Goal: Book appointment/travel/reservation

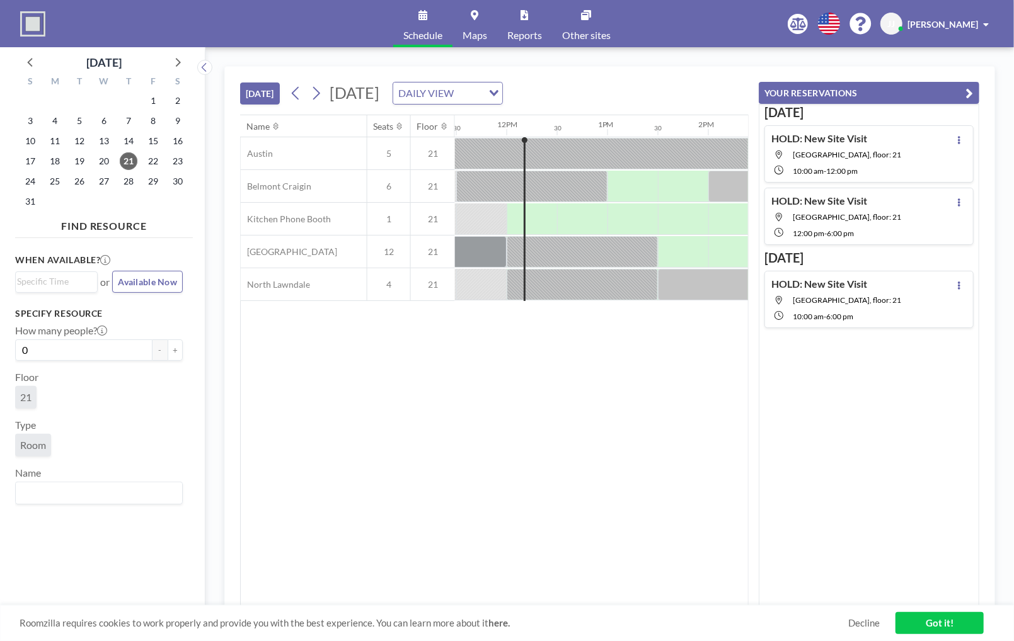
scroll to position [0, 1159]
click at [547, 213] on div at bounding box center [540, 218] width 30 height 31
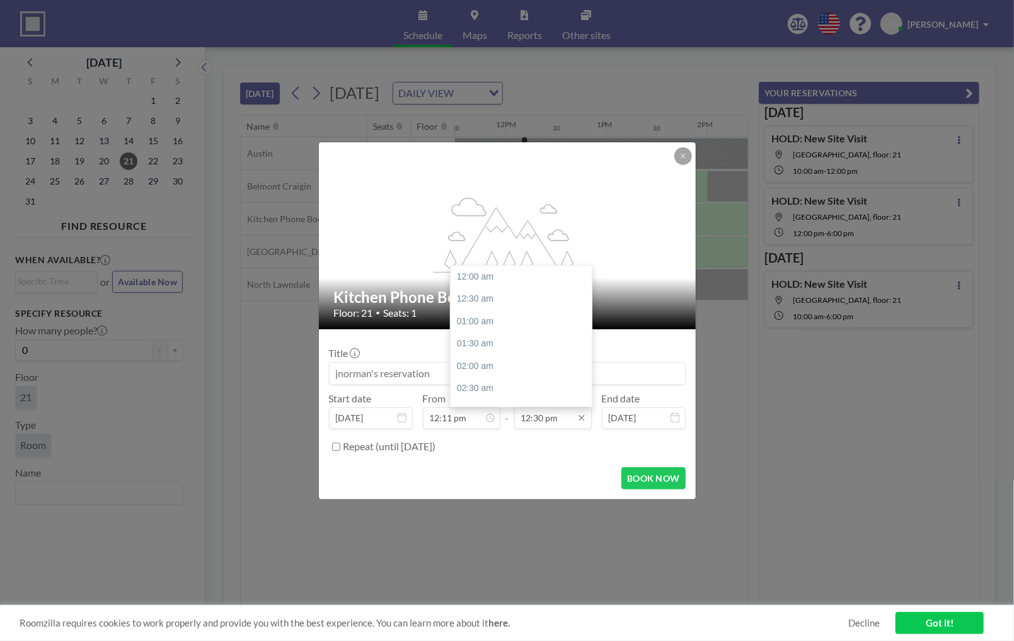
scroll to position [561, 0]
click at [500, 297] on div "01:00 pm" at bounding box center [523, 299] width 147 height 23
type input "01:00 pm"
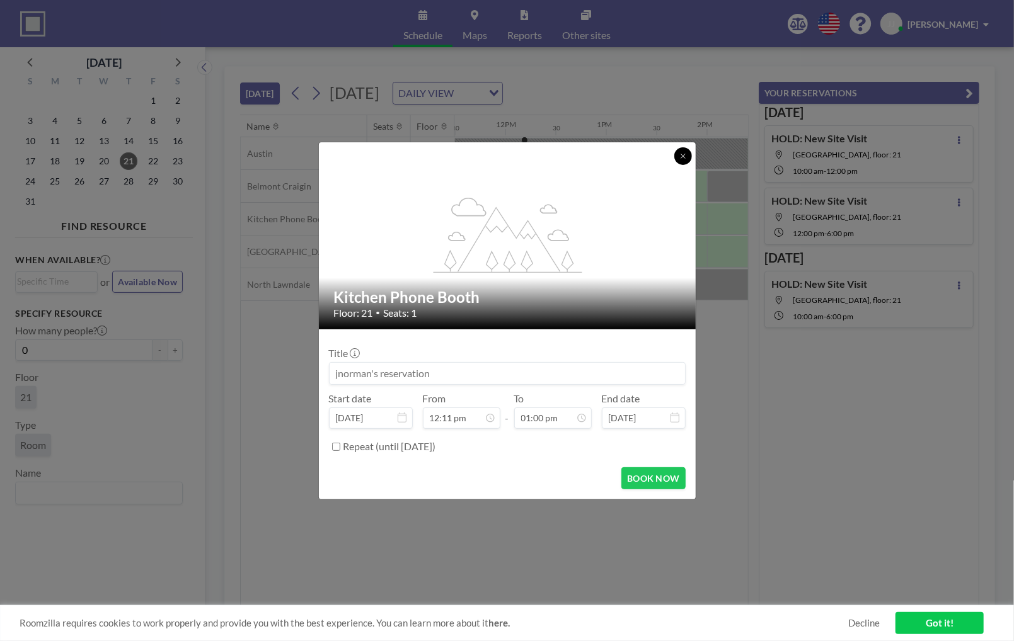
click at [678, 151] on button at bounding box center [683, 156] width 18 height 18
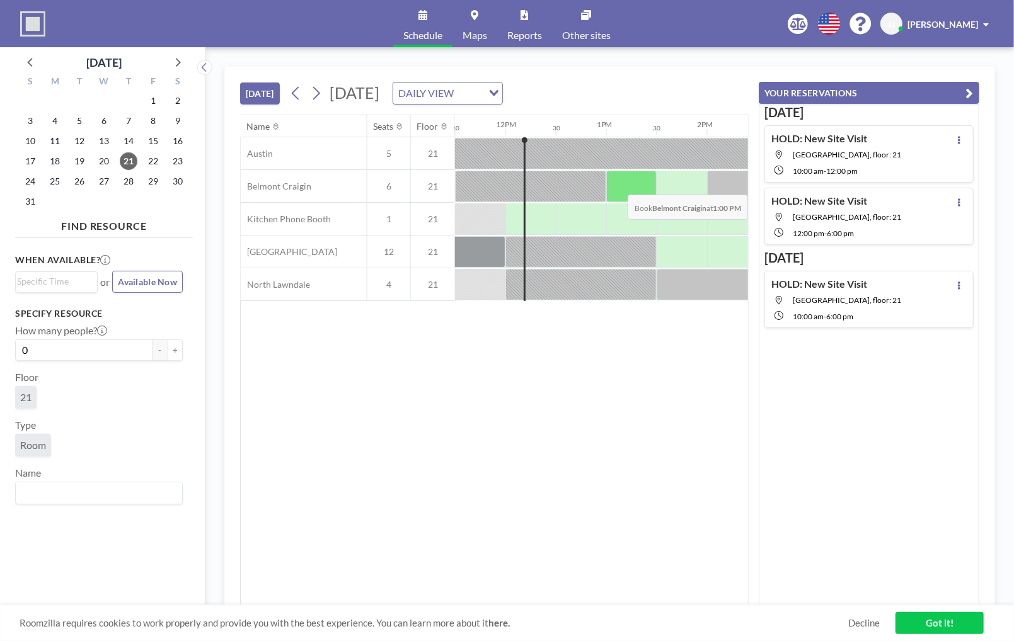
click at [619, 184] on div at bounding box center [631, 186] width 50 height 31
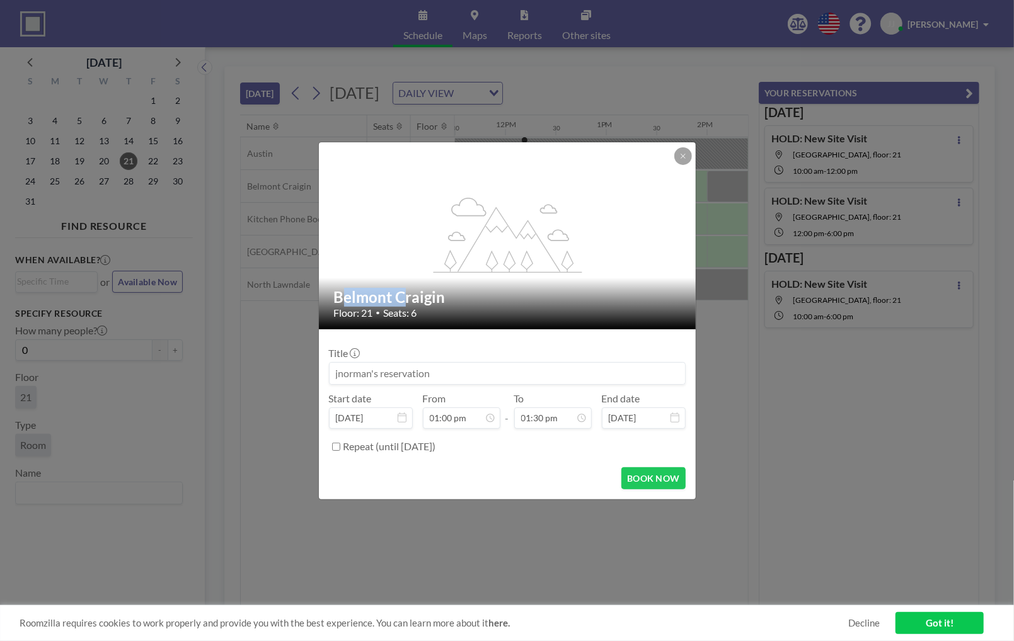
click at [619, 184] on div "flex-grow: 1.2;" at bounding box center [508, 235] width 378 height 187
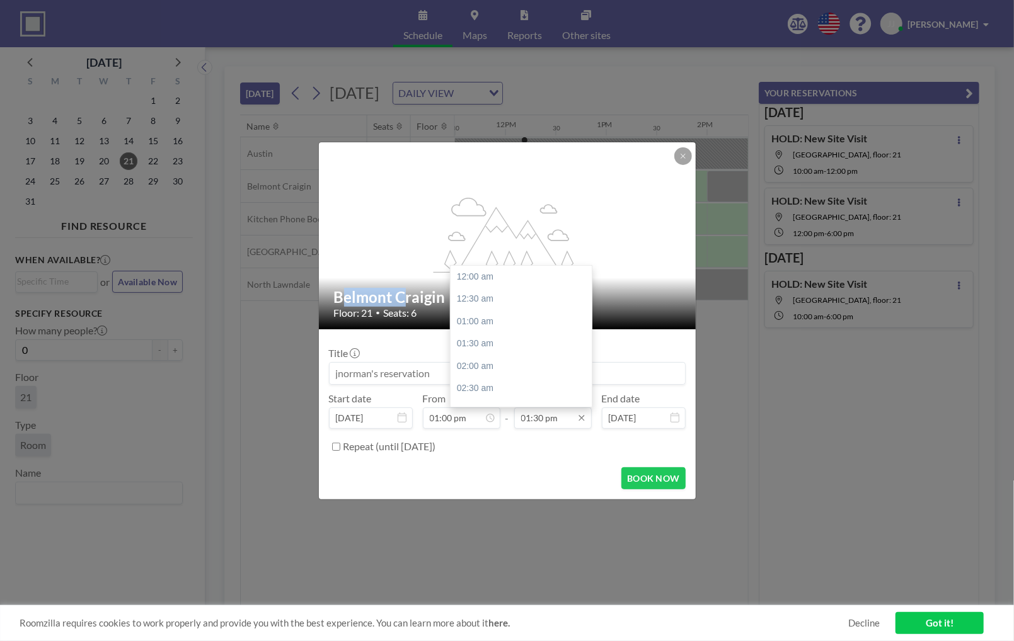
scroll to position [605, 0]
click at [492, 321] on div "02:30 pm" at bounding box center [523, 322] width 147 height 23
type input "02:30 pm"
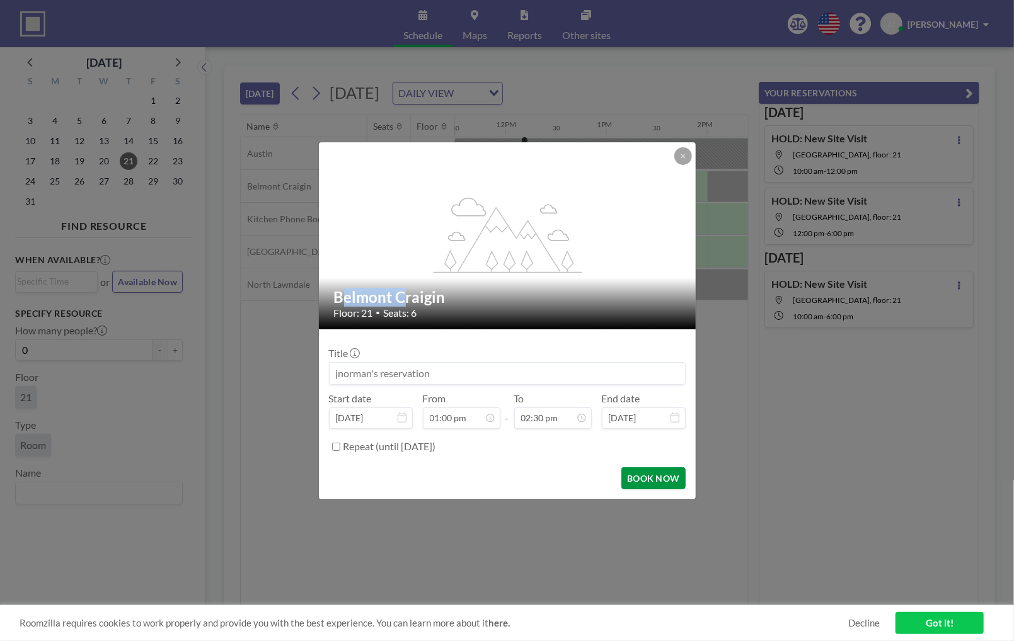
click at [649, 474] on button "BOOK NOW" at bounding box center [653, 478] width 64 height 22
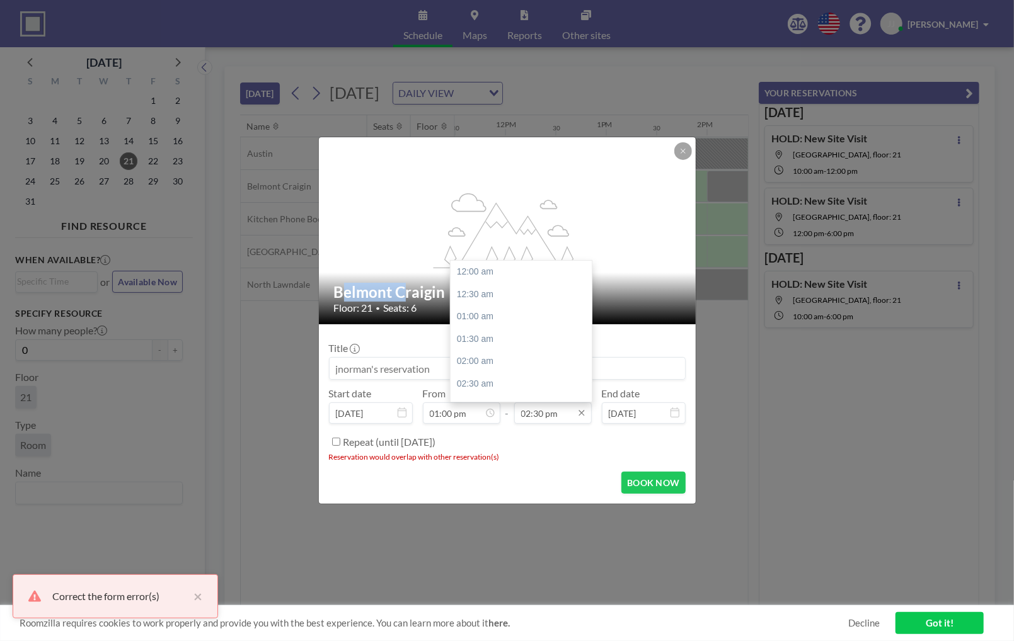
scroll to position [650, 0]
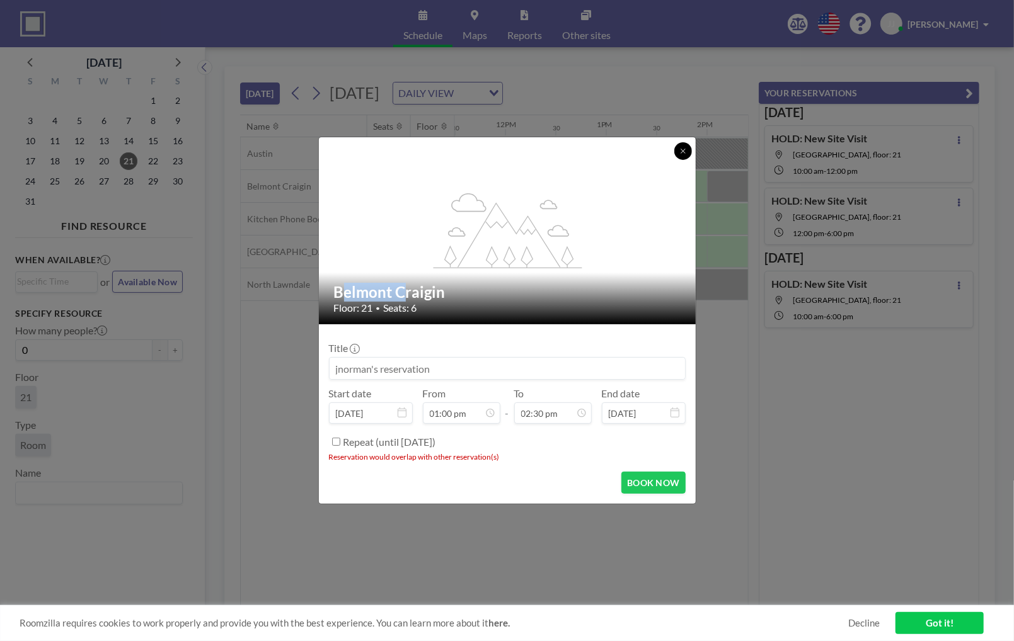
click at [675, 152] on button at bounding box center [683, 151] width 18 height 18
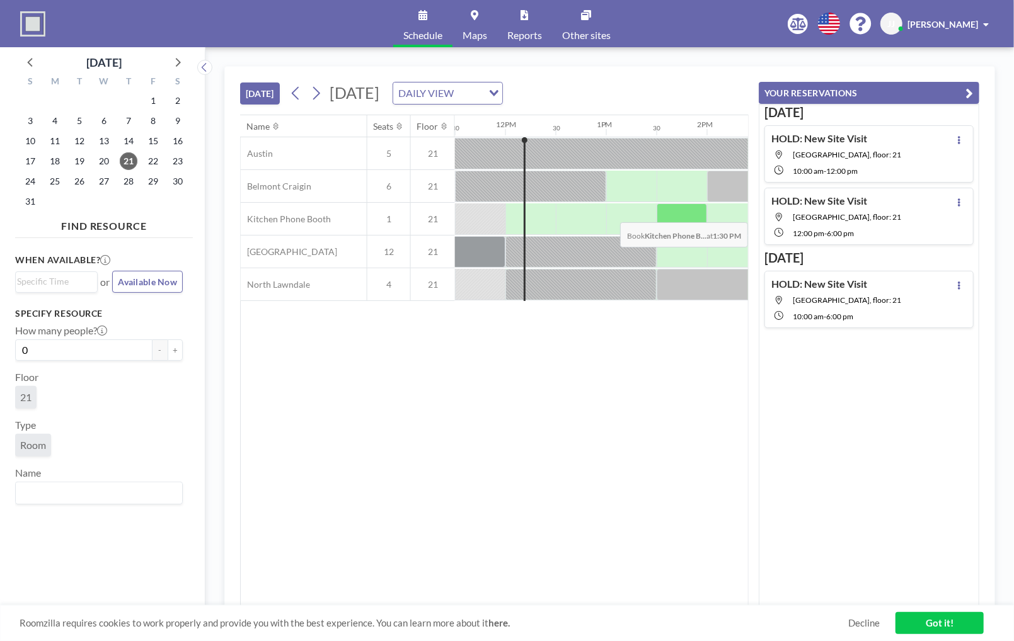
click at [672, 212] on div at bounding box center [681, 218] width 50 height 31
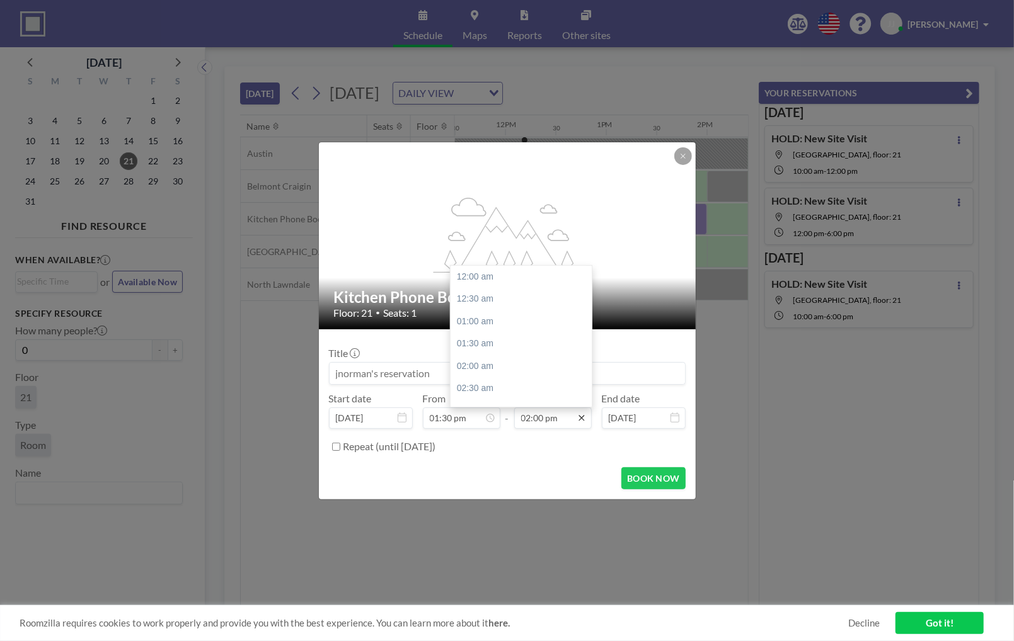
scroll to position [628, 0]
click at [506, 300] on div "02:30 pm" at bounding box center [523, 299] width 147 height 23
type input "02:30 pm"
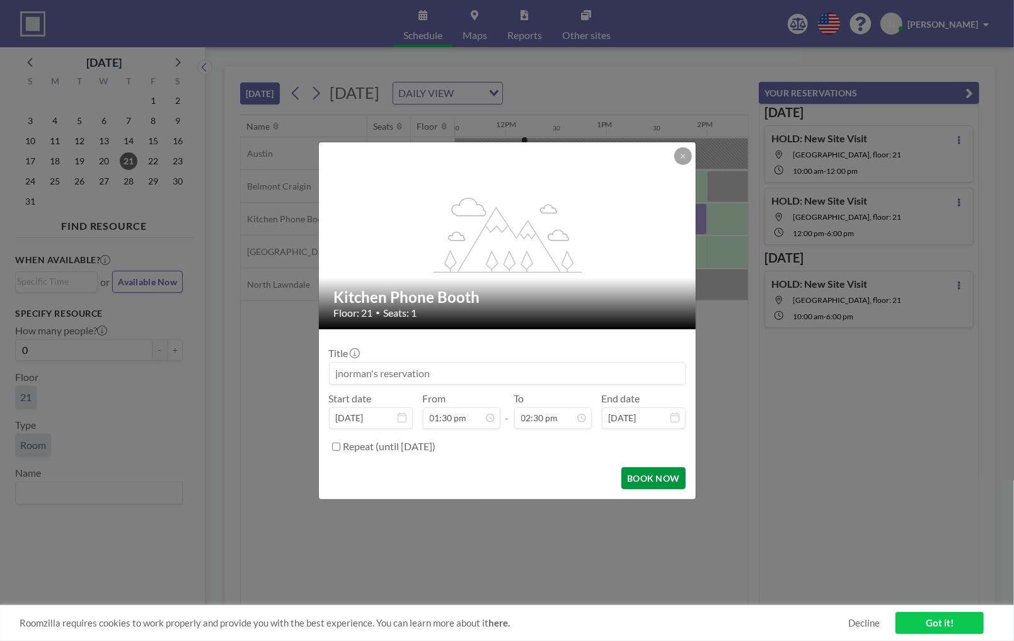
click at [638, 479] on button "BOOK NOW" at bounding box center [653, 478] width 64 height 22
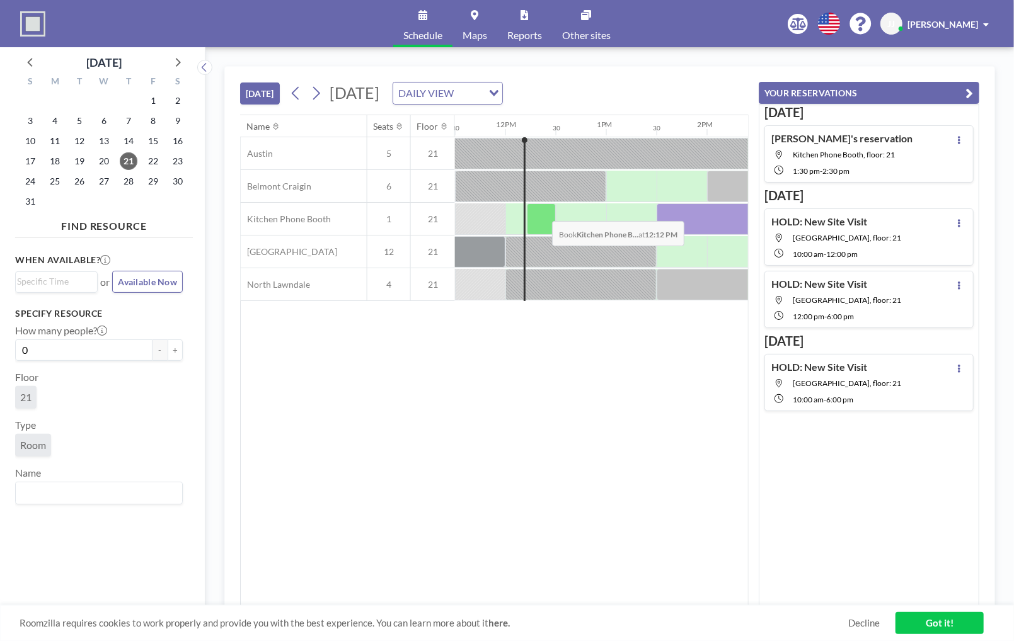
click at [542, 210] on div at bounding box center [541, 218] width 29 height 31
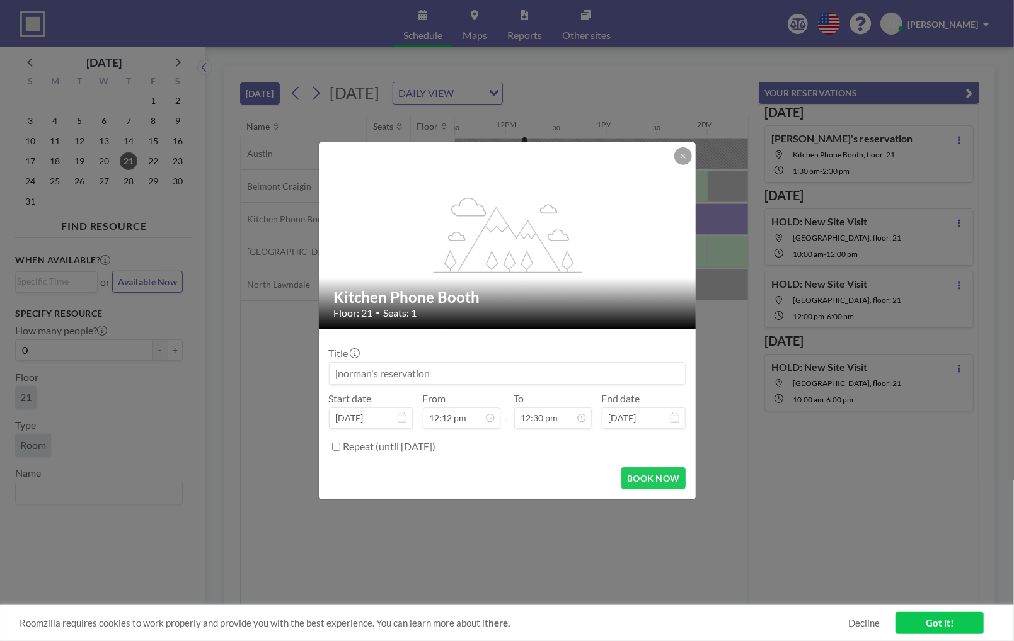
click at [455, 372] on input at bounding box center [506, 373] width 355 height 21
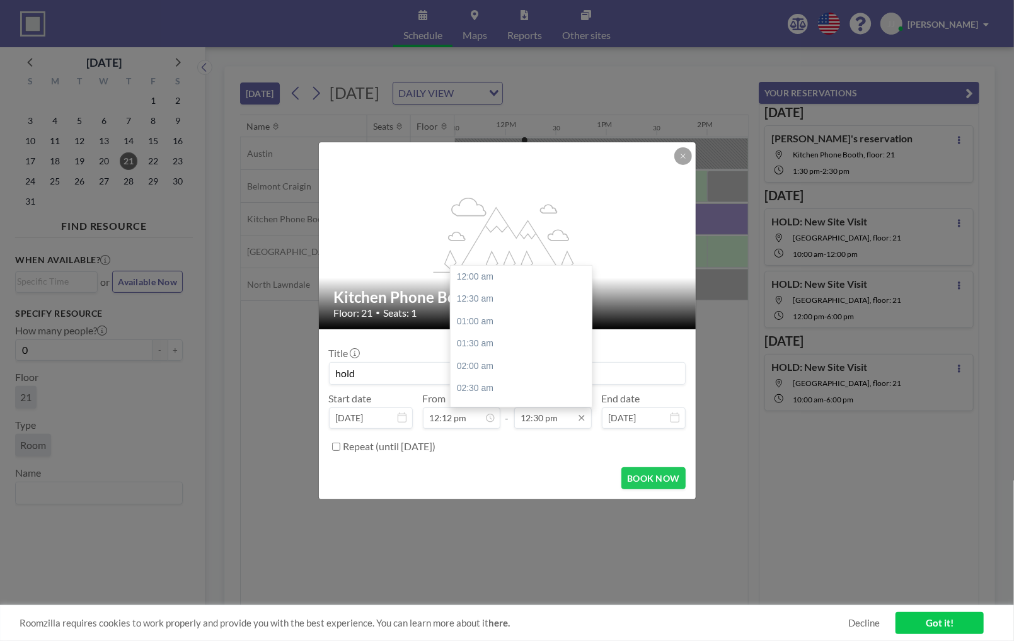
scroll to position [561, 0]
type input "hold"
click at [530, 418] on input "12:30 pm" at bounding box center [552, 418] width 77 height 21
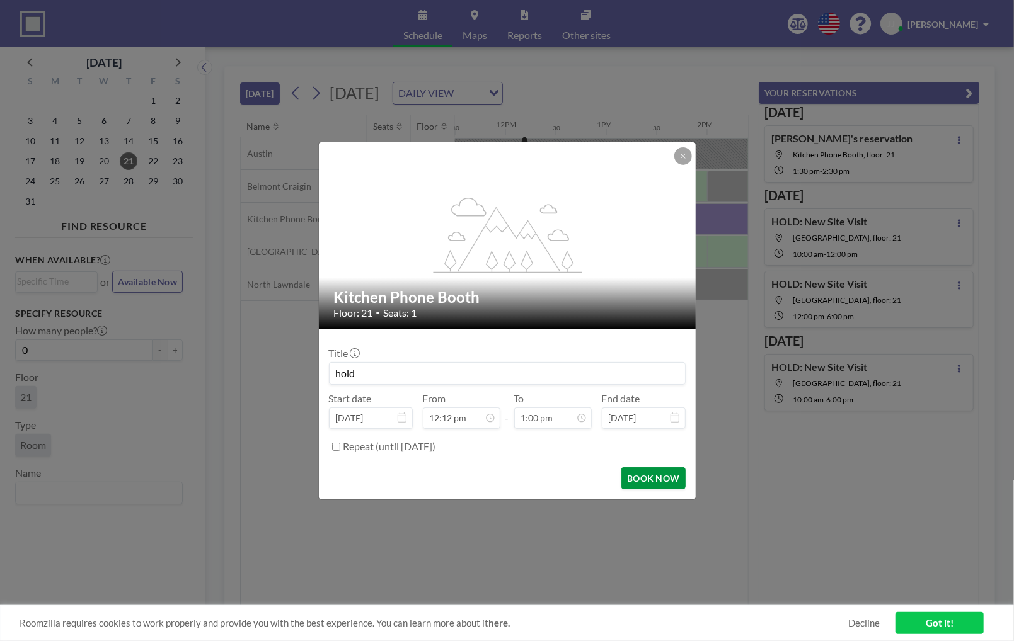
type input "12:30 pm"
click at [639, 476] on button "BOOK NOW" at bounding box center [653, 478] width 64 height 22
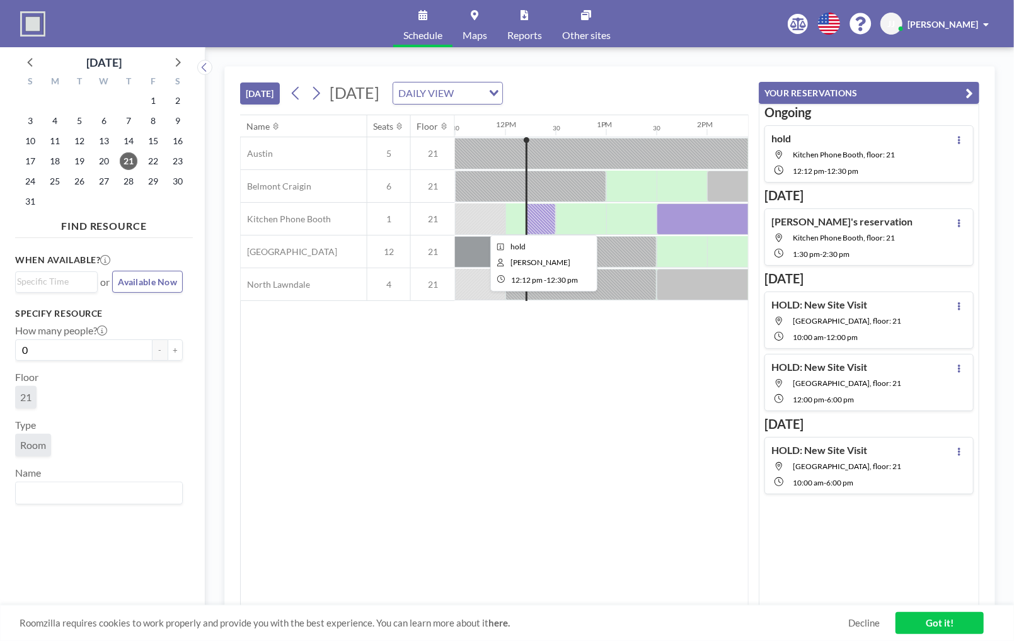
click at [546, 218] on div at bounding box center [540, 218] width 30 height 31
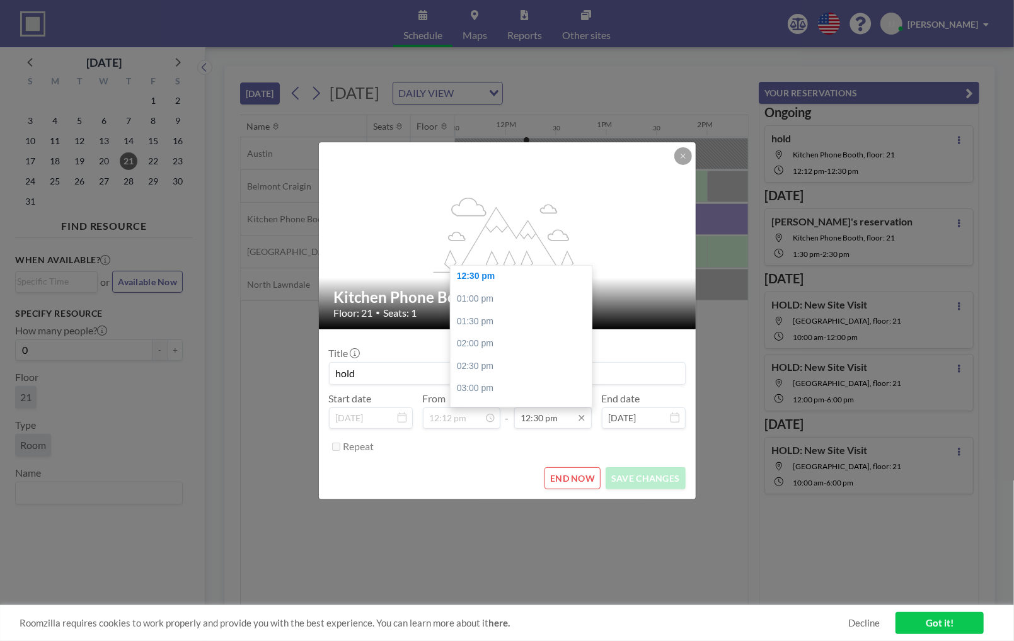
click at [541, 425] on input "12:30 pm" at bounding box center [552, 418] width 77 height 21
click at [532, 421] on input "12:00 pm" at bounding box center [552, 418] width 77 height 21
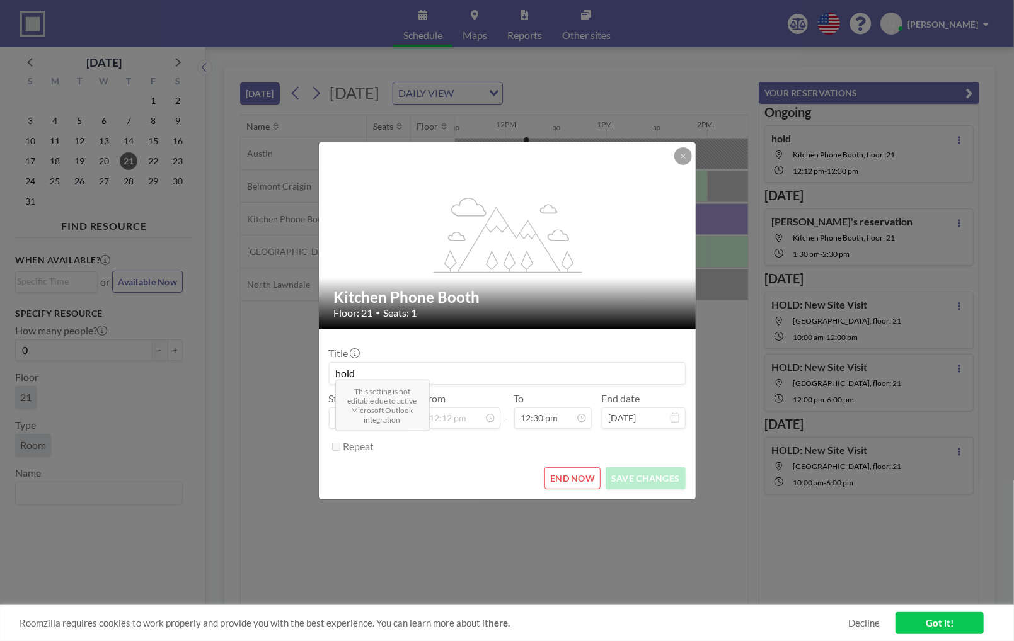
click at [529, 438] on div "Repeat" at bounding box center [514, 447] width 342 height 21
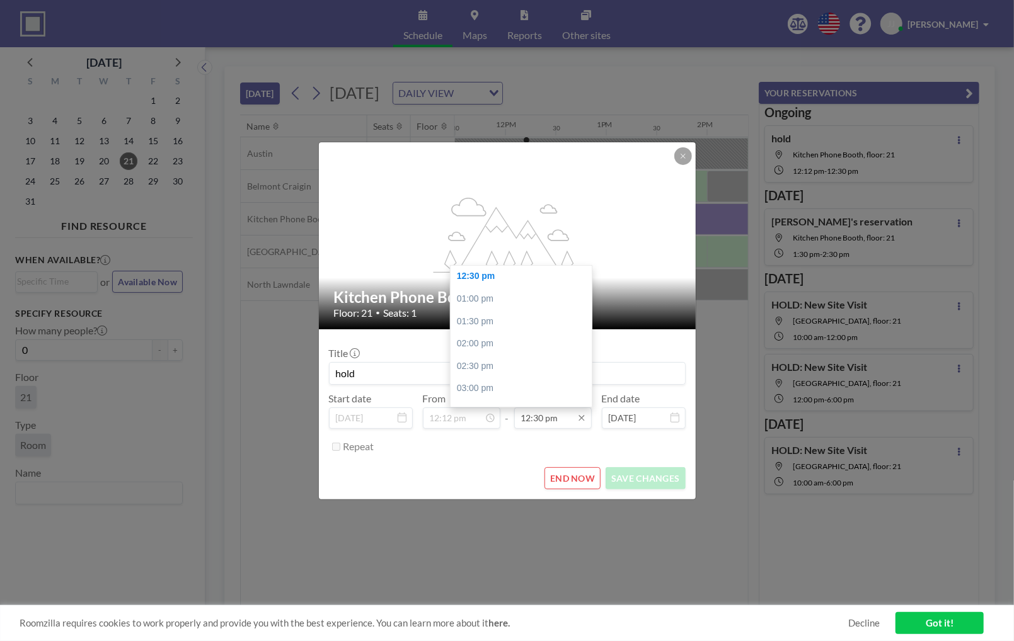
click at [520, 411] on input "12:30 pm" at bounding box center [552, 418] width 77 height 21
click at [525, 415] on input "12:30 pm" at bounding box center [552, 418] width 77 height 21
click at [523, 417] on input "12:30 pm" at bounding box center [552, 418] width 77 height 21
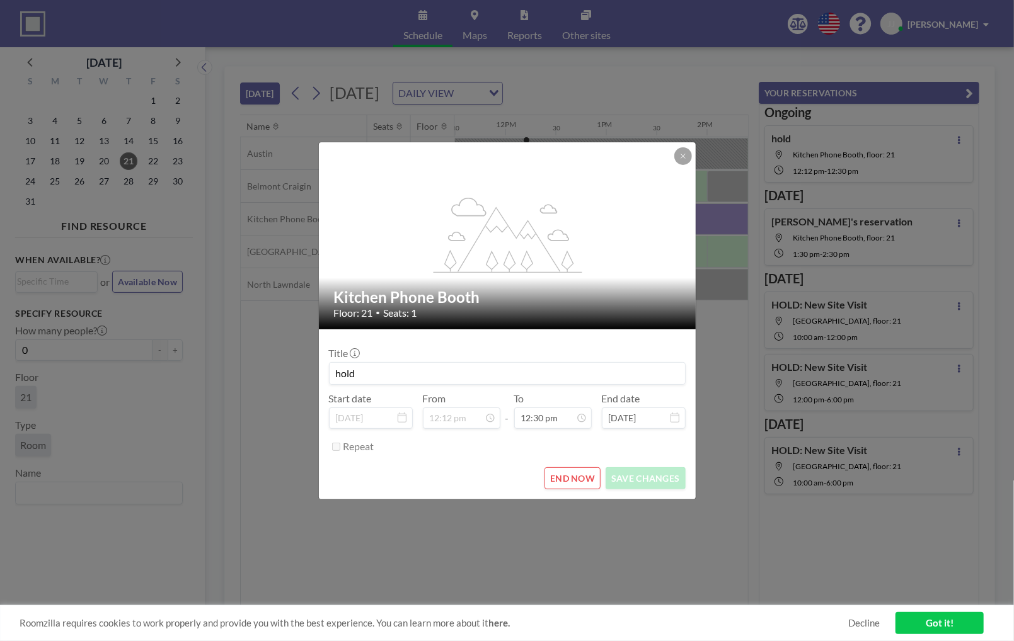
click at [513, 460] on form "Title hold Start date [DATE] From 12:12 pm - To 12:30 pm End date [DATE] Repeat…" at bounding box center [507, 414] width 377 height 170
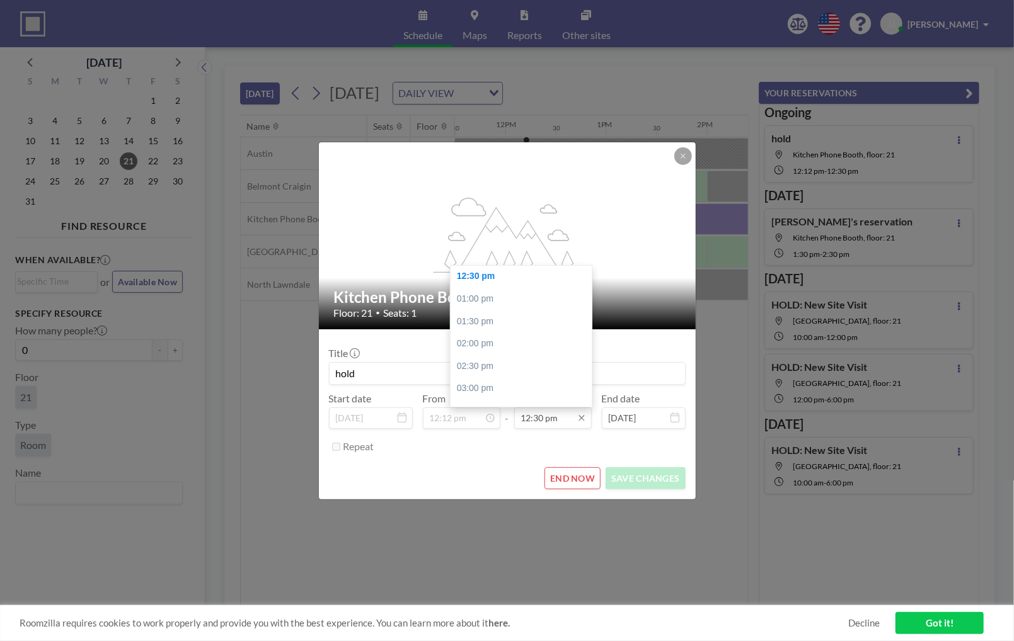
click at [542, 422] on input "12:30 pm" at bounding box center [552, 418] width 77 height 21
click at [486, 299] on div "01:00 pm" at bounding box center [523, 299] width 147 height 23
type input "01:00 pm"
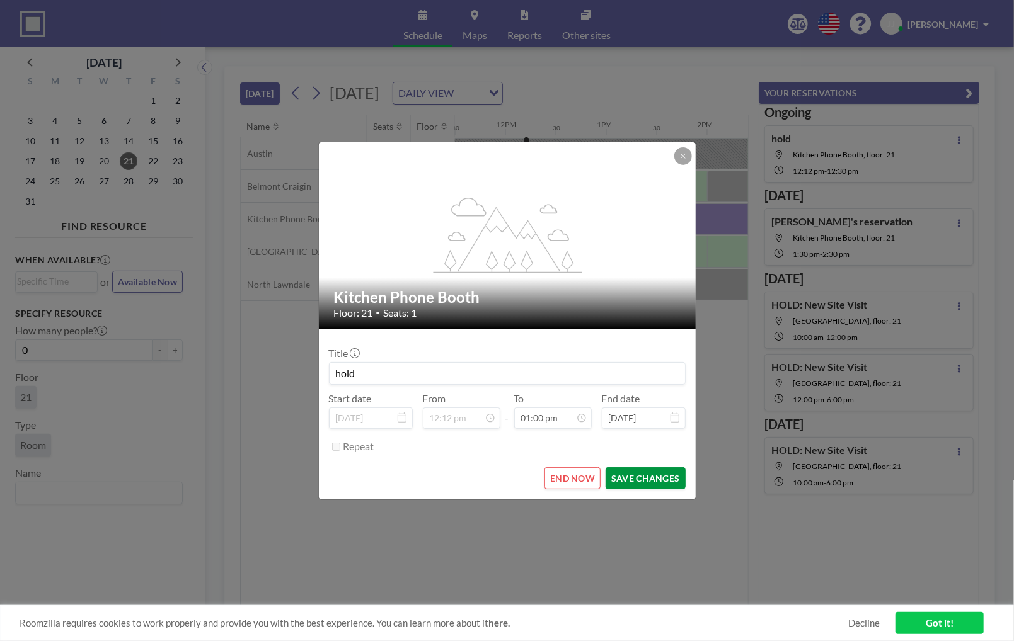
click at [638, 472] on button "SAVE CHANGES" at bounding box center [644, 478] width 79 height 22
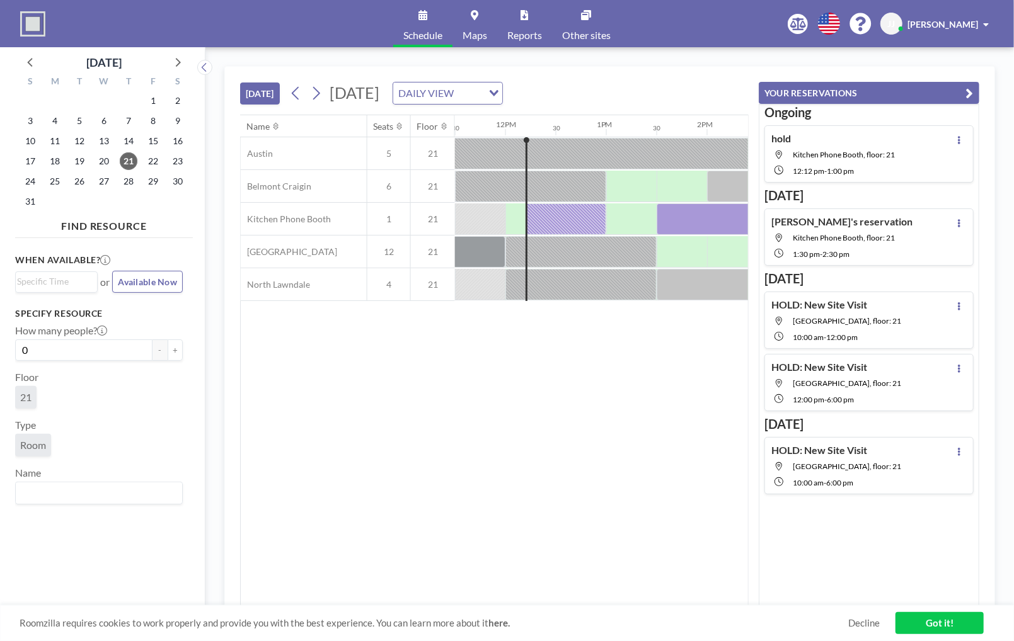
click at [638, 472] on div "Name Seats Floor 12AM 30 1AM 30 2AM 30 3AM 30 4AM 30 5AM 30 6AM 30 7AM 30 8AM 3…" at bounding box center [494, 360] width 507 height 491
